Goal: Information Seeking & Learning: Learn about a topic

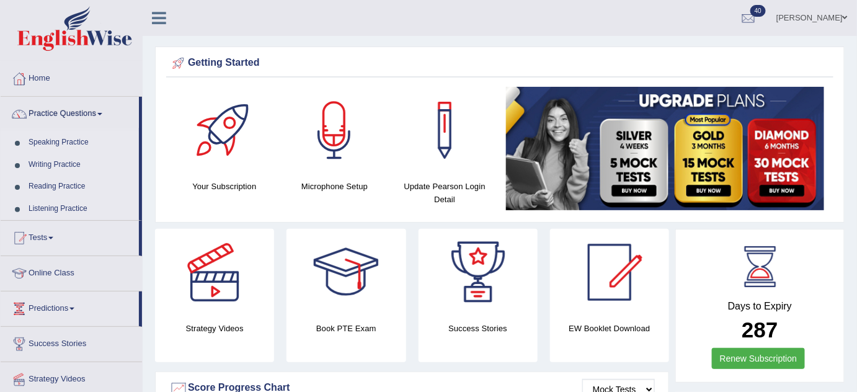
click at [71, 138] on link "Speaking Practice" at bounding box center [81, 142] width 116 height 22
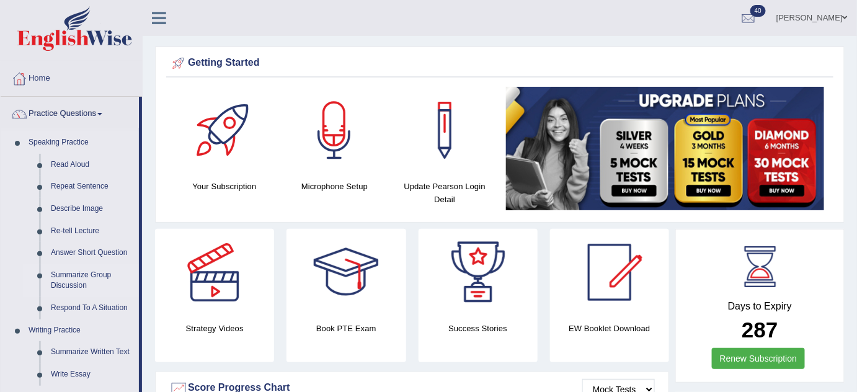
click at [77, 275] on link "Summarize Group Discussion" at bounding box center [92, 280] width 94 height 33
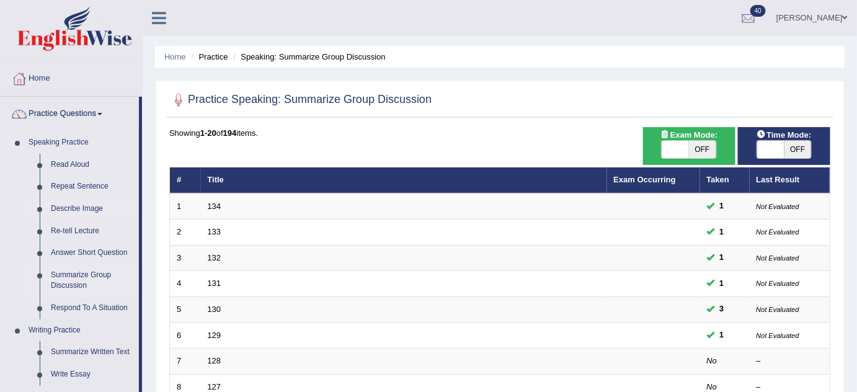
click at [88, 206] on link "Describe Image" at bounding box center [92, 209] width 94 height 22
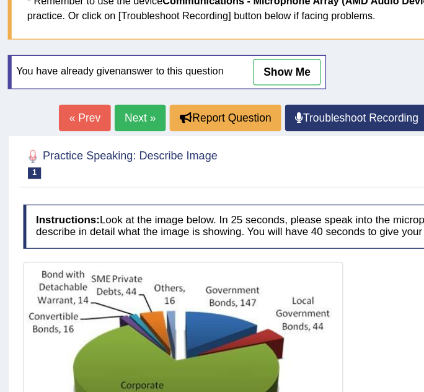
scroll to position [97, 0]
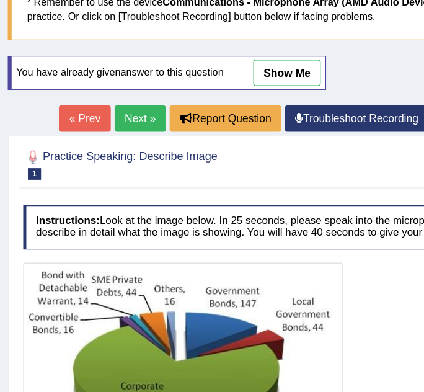
click at [126, 91] on link "Next »" at bounding box center [112, 94] width 41 height 21
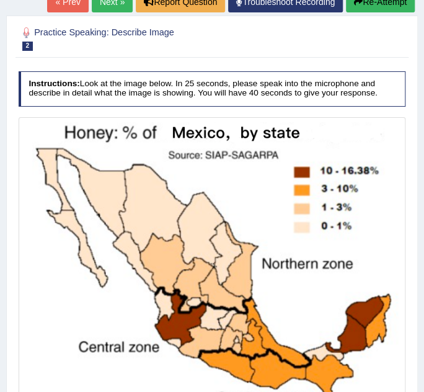
scroll to position [184, 0]
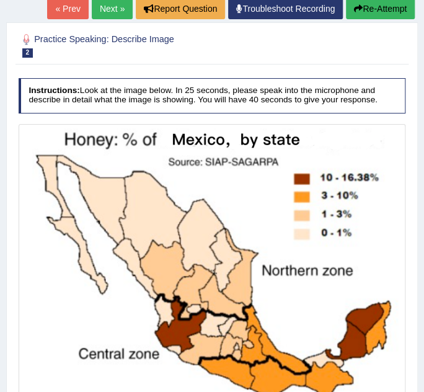
click at [115, 4] on link "Next »" at bounding box center [112, 8] width 41 height 21
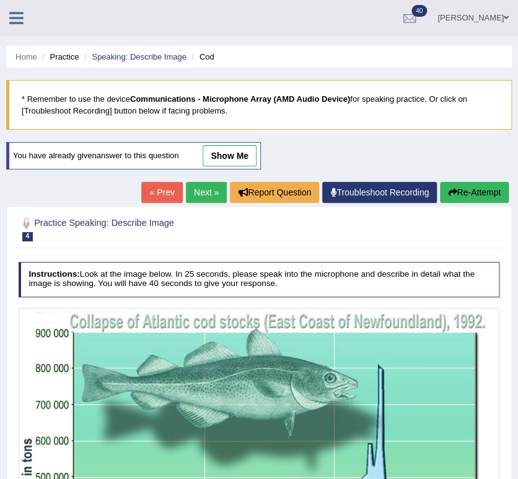
click at [201, 191] on link "Next »" at bounding box center [206, 192] width 41 height 21
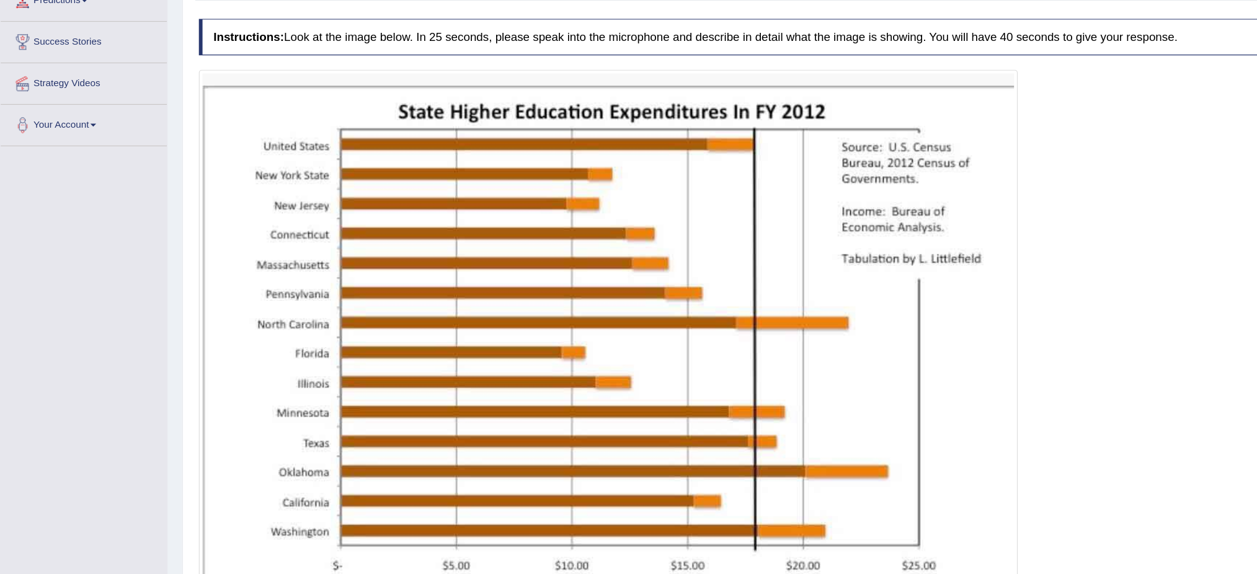
scroll to position [219, 0]
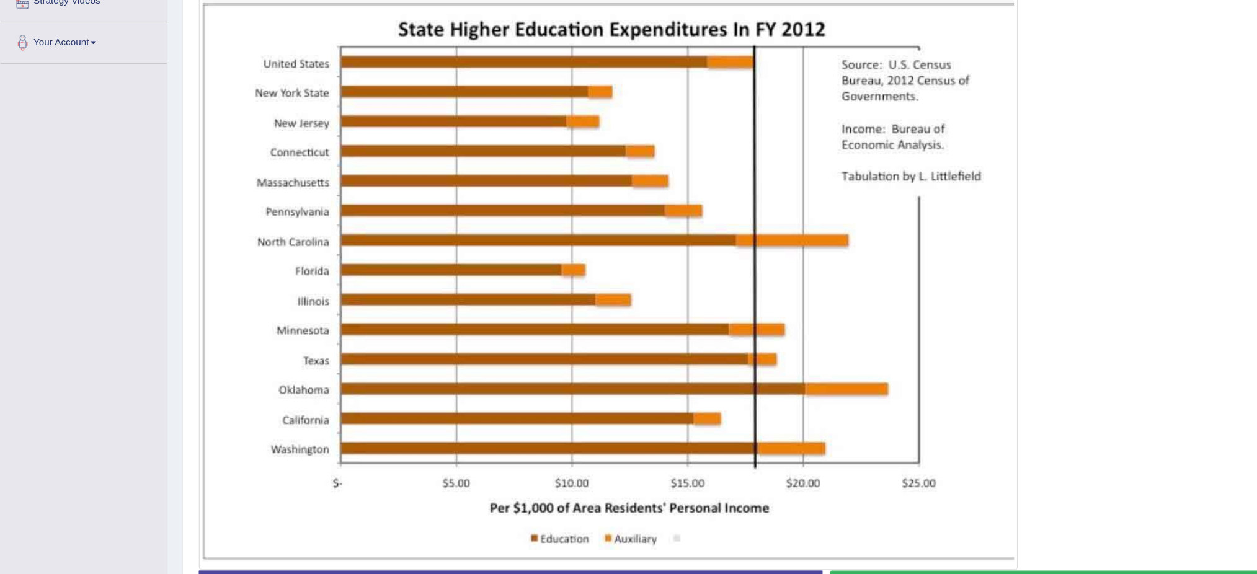
click at [518, 293] on img at bounding box center [517, 308] width 691 height 490
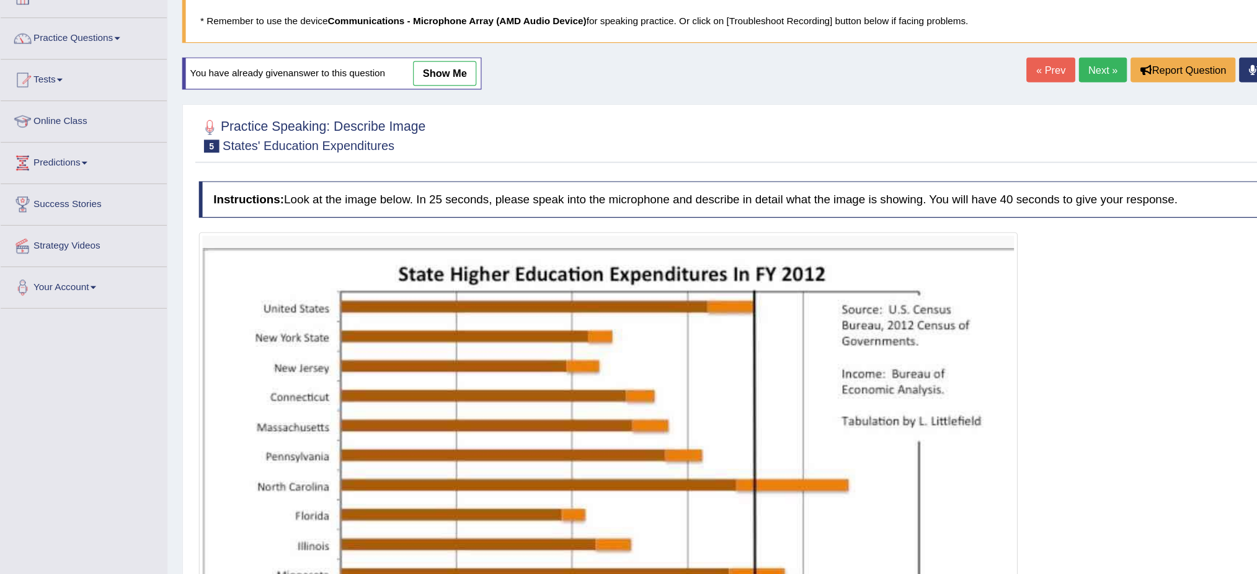
scroll to position [78, 0]
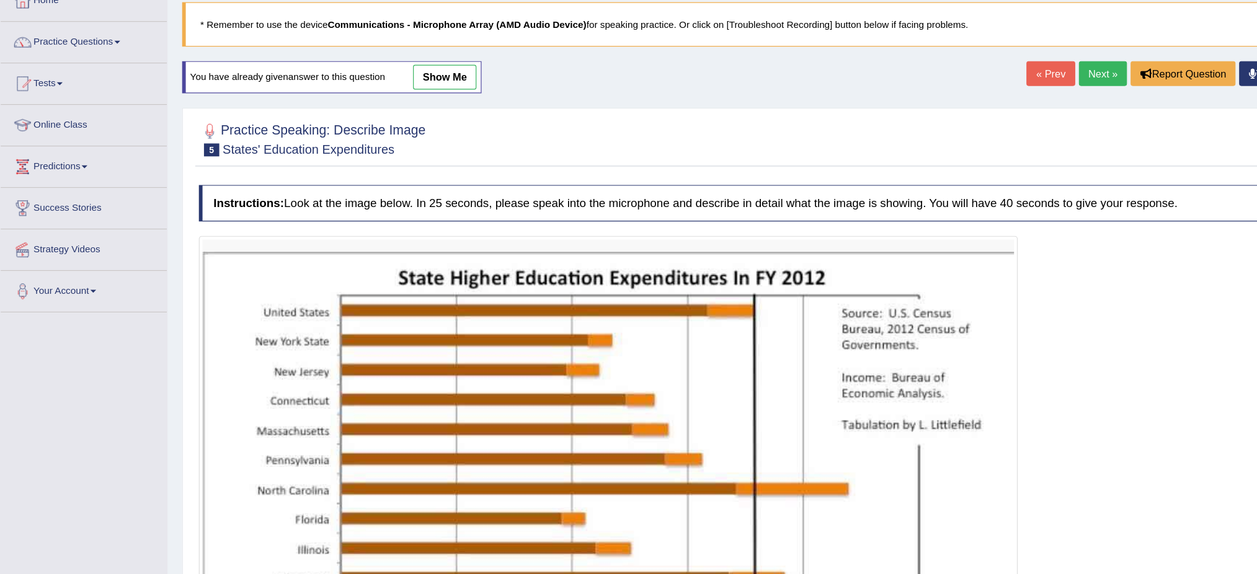
click at [518, 60] on link "Next »" at bounding box center [938, 62] width 41 height 21
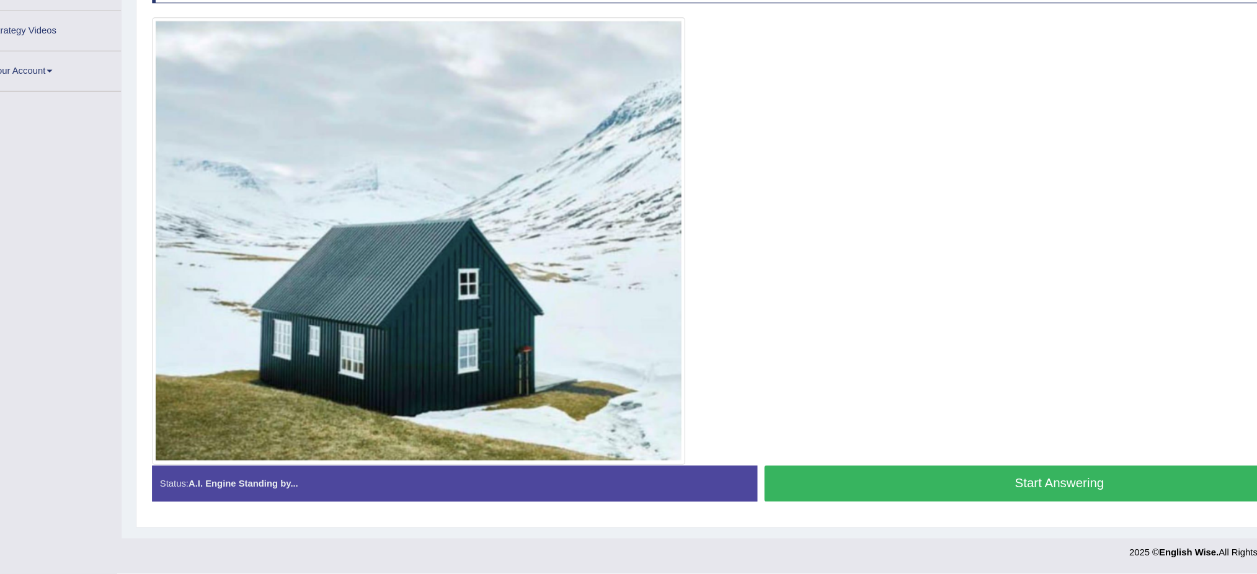
scroll to position [192, 0]
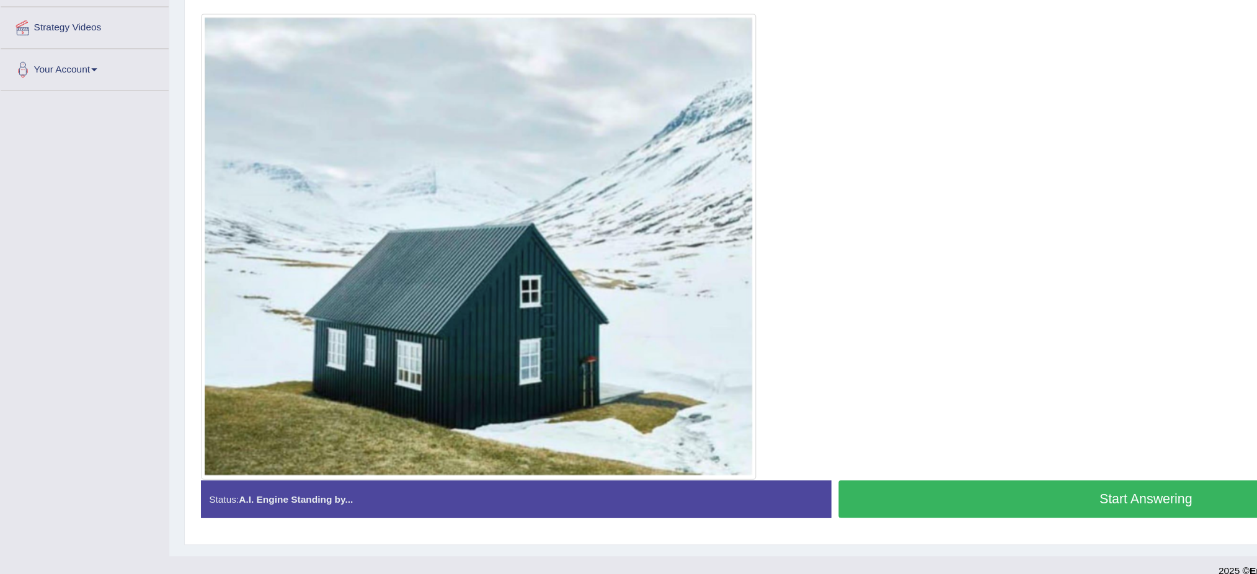
click at [914, 498] on button "Start Answering" at bounding box center [965, 496] width 518 height 32
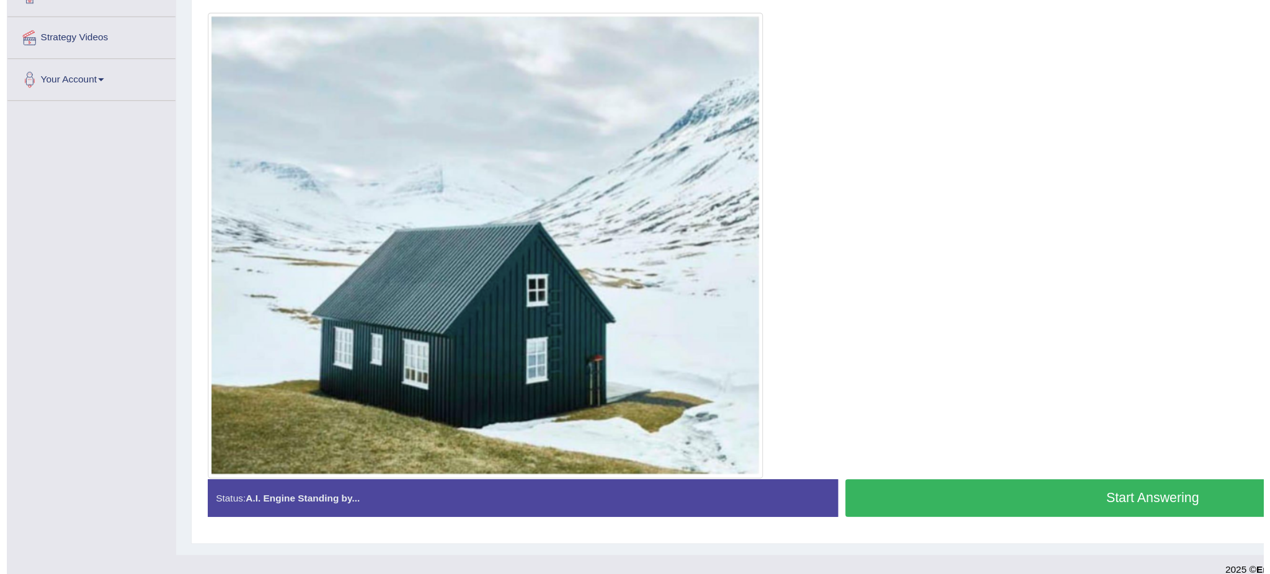
scroll to position [184, 0]
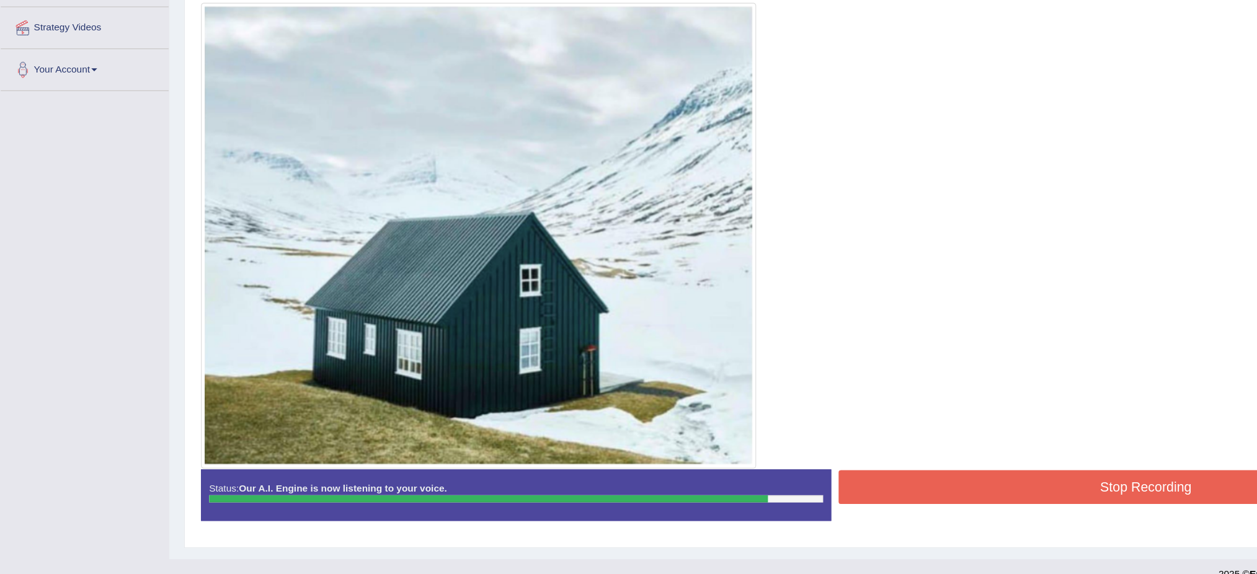
click at [898, 487] on button "Stop Recording" at bounding box center [965, 494] width 518 height 29
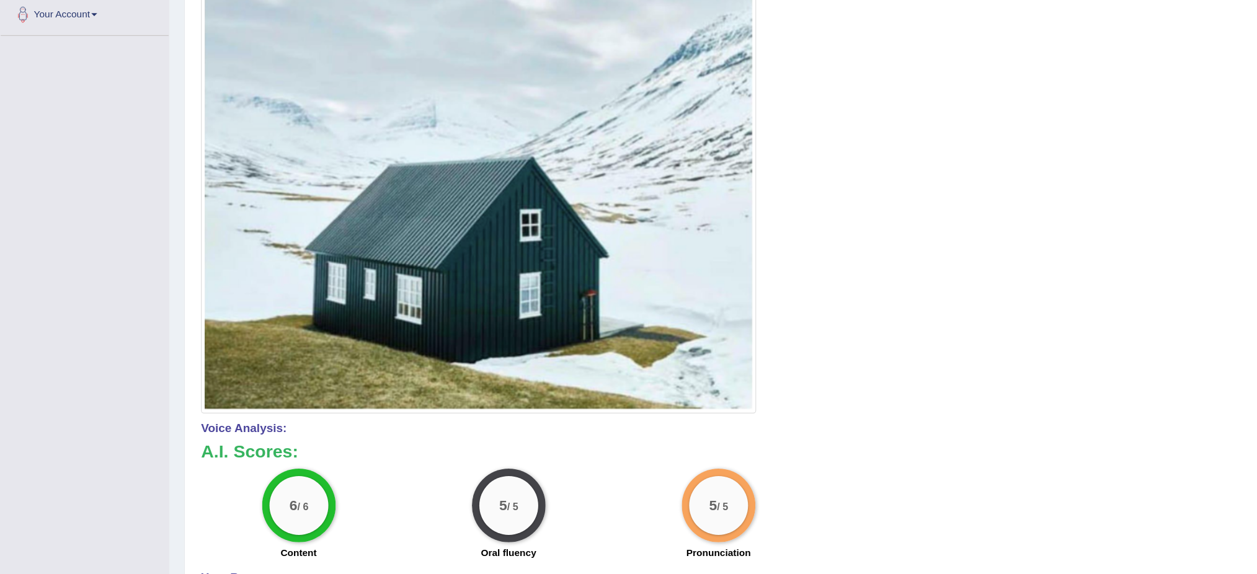
scroll to position [309, 0]
